Goal: Transaction & Acquisition: Purchase product/service

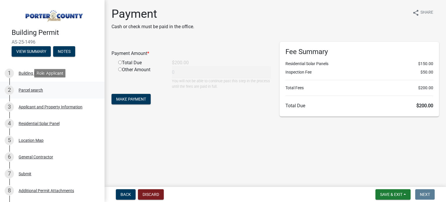
click at [30, 90] on div "Parcel search" at bounding box center [31, 90] width 24 height 4
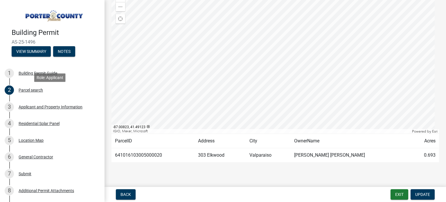
scroll to position [116, 0]
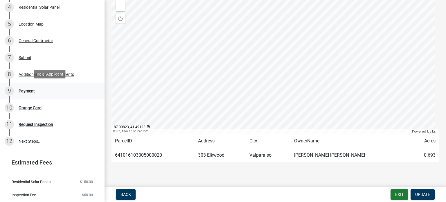
click at [25, 89] on div "Payment" at bounding box center [27, 91] width 16 height 4
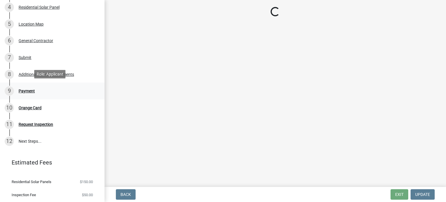
scroll to position [0, 0]
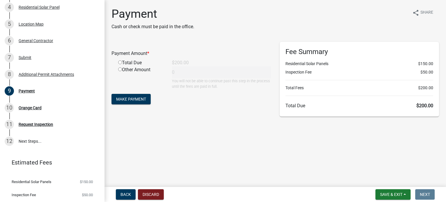
click at [122, 60] on div "Total Due" at bounding box center [141, 62] width 54 height 7
click at [119, 64] on input "radio" at bounding box center [120, 62] width 4 height 4
radio input "true"
type input "200"
click at [129, 99] on span "Make Payment" at bounding box center [131, 99] width 30 height 5
